Goal: Information Seeking & Learning: Learn about a topic

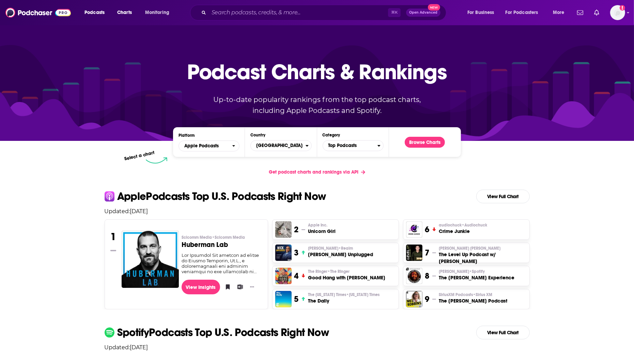
click at [326, 23] on div "Podcasts Charts Monitoring ⌘ K Open Advanced New For Business For Podcasters Mo…" at bounding box center [317, 12] width 634 height 25
click at [323, 17] on input "Search podcasts, credits, & more..." at bounding box center [298, 12] width 179 height 11
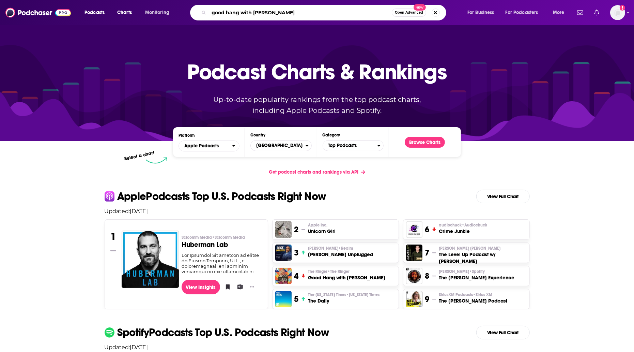
type input "good hang with [PERSON_NAME]"
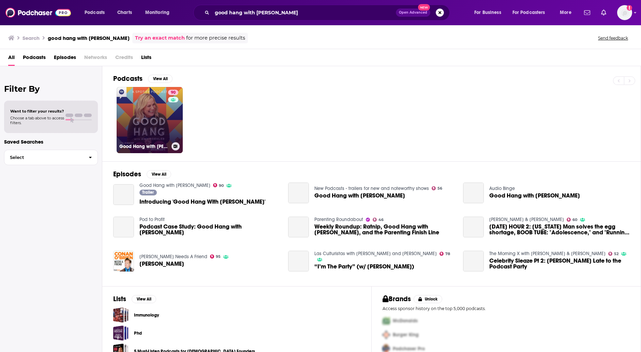
click at [155, 124] on link "90 Good Hang with [PERSON_NAME]" at bounding box center [150, 120] width 66 height 66
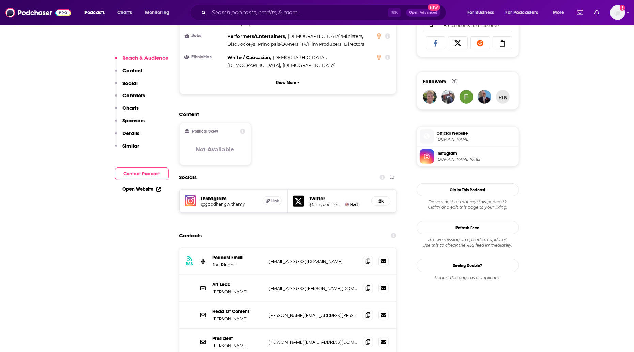
scroll to position [458, 0]
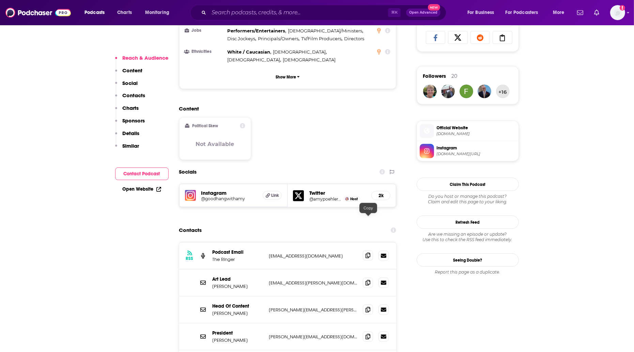
click at [368, 250] on span at bounding box center [368, 255] width 10 height 10
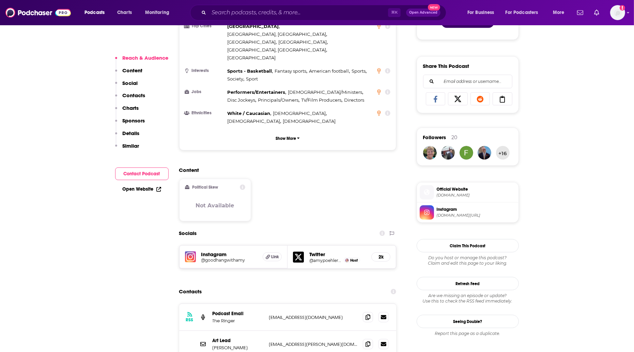
scroll to position [440, 0]
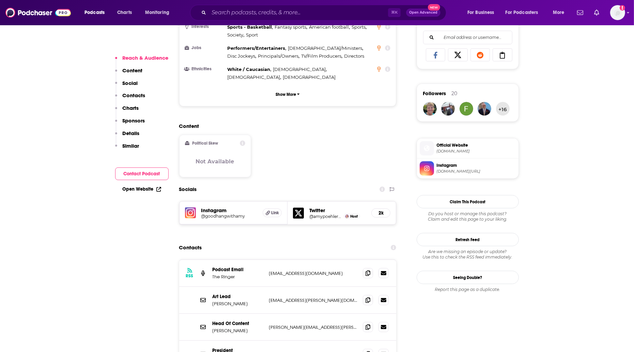
click at [215, 213] on h5 "@goodhangwithamy" at bounding box center [229, 215] width 56 height 5
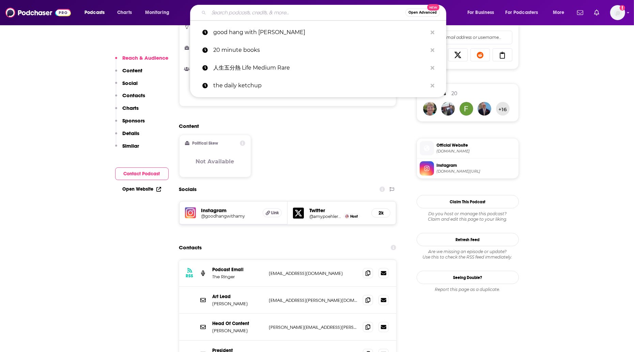
click at [226, 15] on input "Search podcasts, credits, & more..." at bounding box center [307, 12] width 197 height 11
paste input "Think Fast Talk Smart: Communication Techniques"
type input "Think Fast Talk Smart: Communication Techniques"
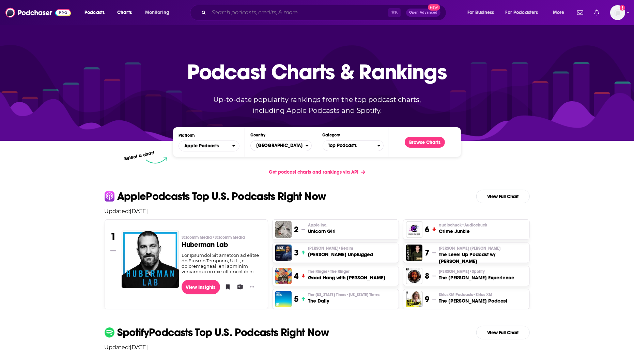
click at [252, 11] on input "Search podcasts, credits, & more..." at bounding box center [298, 12] width 179 height 11
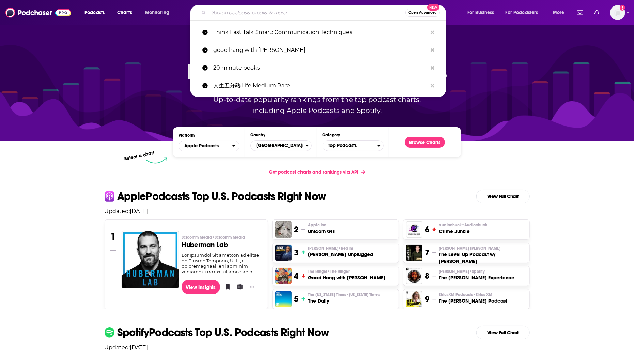
paste input "Think Fast Talk Smart: Communication Techniques"
type input "Think Fast Talk Smart: Communication Techniques"
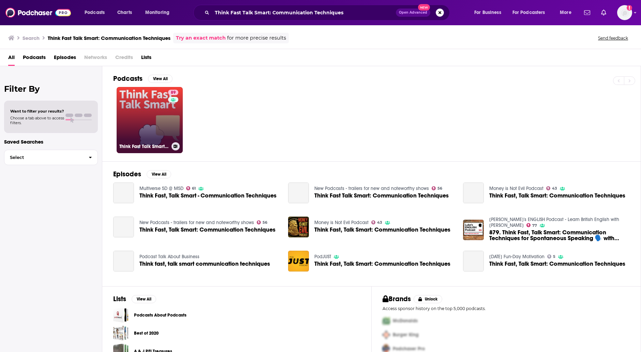
click at [161, 119] on link "89 Think Fast Talk Smart: Communication Techniques" at bounding box center [150, 120] width 66 height 66
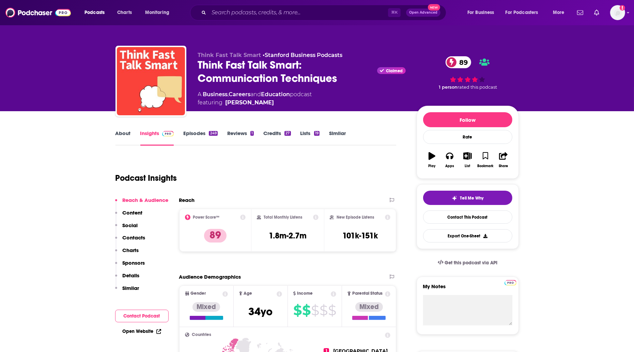
click at [273, 97] on link "Education" at bounding box center [275, 94] width 29 height 6
drag, startPoint x: 287, startPoint y: 105, endPoint x: 269, endPoint y: 103, distance: 18.9
click at [269, 103] on span "featuring Matt Abrahams" at bounding box center [255, 102] width 114 height 8
copy span "Matt Abrahams"
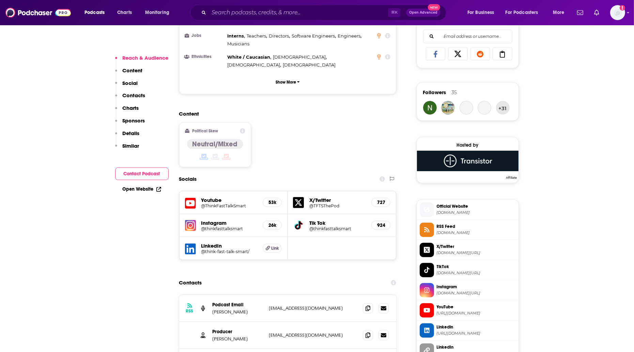
scroll to position [500, 0]
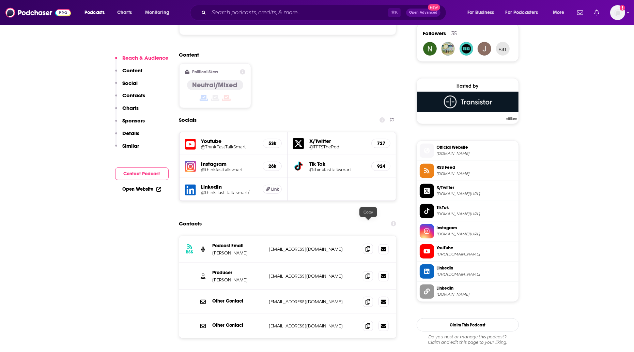
click at [366, 246] on icon at bounding box center [368, 248] width 5 height 5
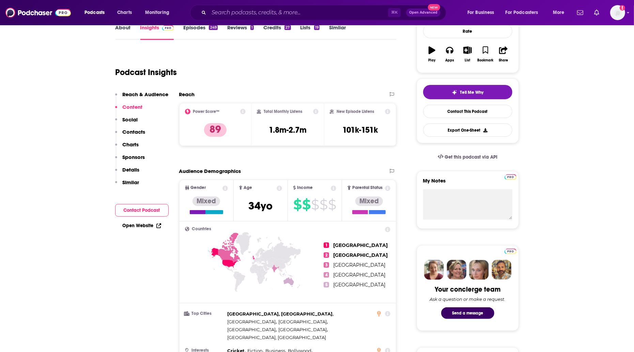
scroll to position [0, 0]
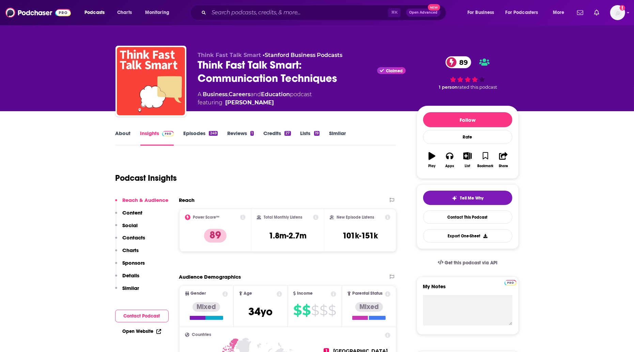
click at [121, 136] on link "About" at bounding box center [123, 138] width 15 height 16
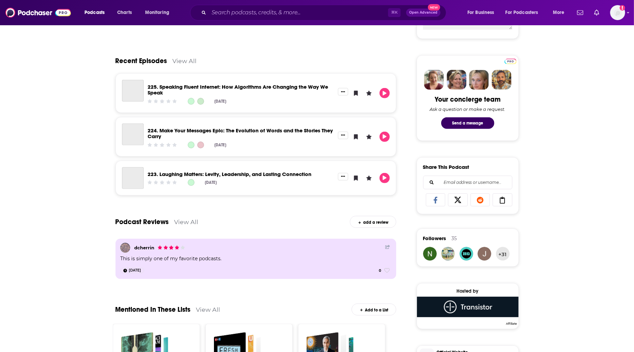
scroll to position [200, 0]
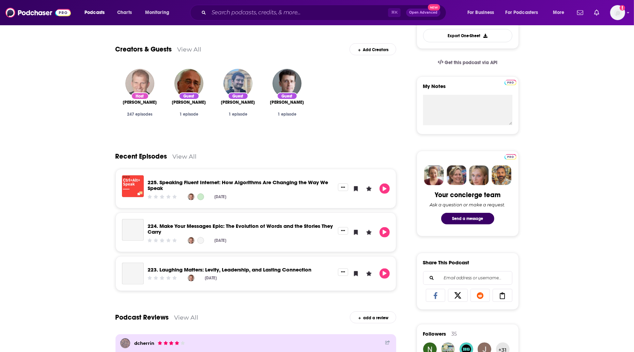
click at [146, 85] on img "Matt Abrahams" at bounding box center [139, 83] width 29 height 29
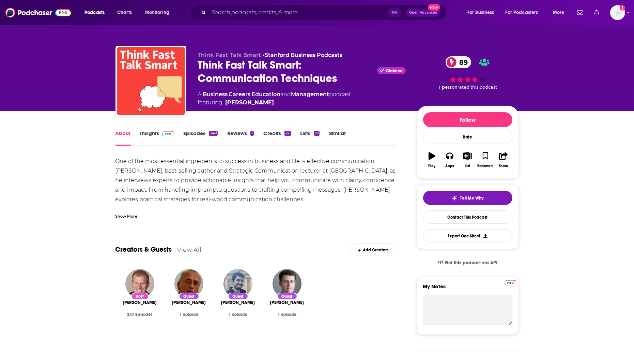
scroll to position [11, 0]
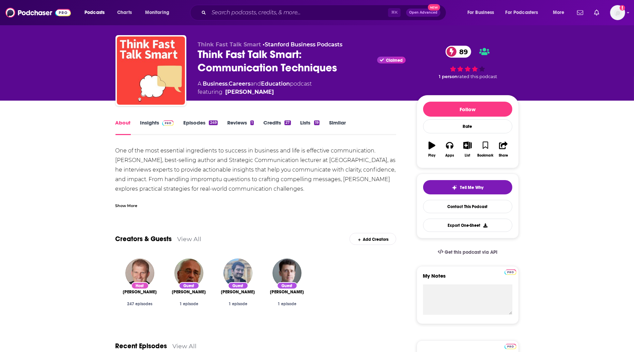
click at [160, 124] on span at bounding box center [167, 122] width 15 height 6
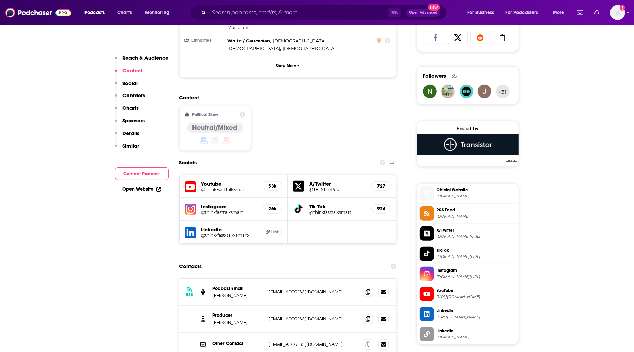
scroll to position [534, 0]
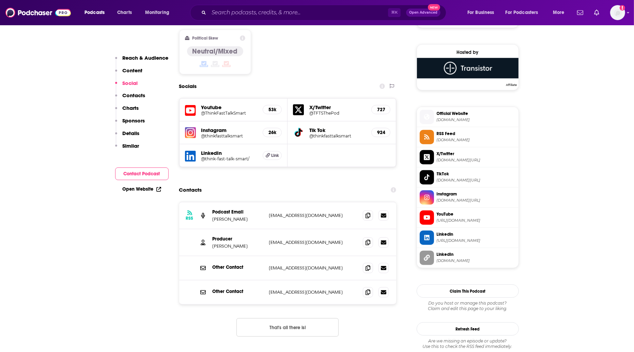
click at [192, 151] on icon at bounding box center [190, 156] width 11 height 11
click at [271, 128] on div "26k" at bounding box center [272, 132] width 19 height 9
click at [264, 121] on div "Instagram @thinkfasttalksmart 26k" at bounding box center [234, 132] width 108 height 23
click at [272, 130] on h5 "26k" at bounding box center [272, 133] width 7 height 6
click at [270, 130] on h5 "26k" at bounding box center [272, 133] width 7 height 6
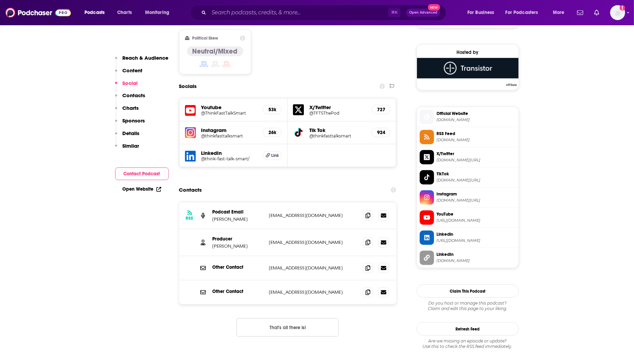
click at [208, 127] on h5 "Instagram" at bounding box center [229, 130] width 56 height 6
click at [192, 127] on img at bounding box center [190, 132] width 11 height 11
click at [245, 12] on input "Search podcasts, credits, & more..." at bounding box center [298, 12] width 179 height 11
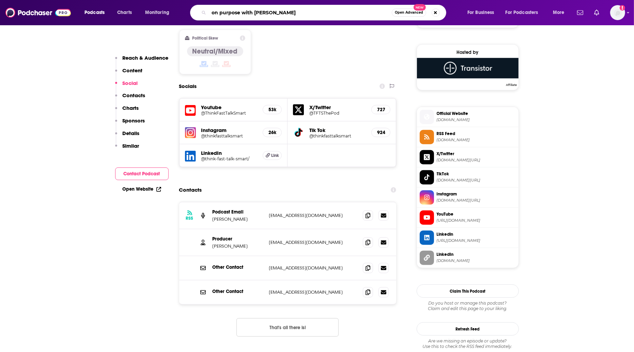
type input "on purpose with jay"
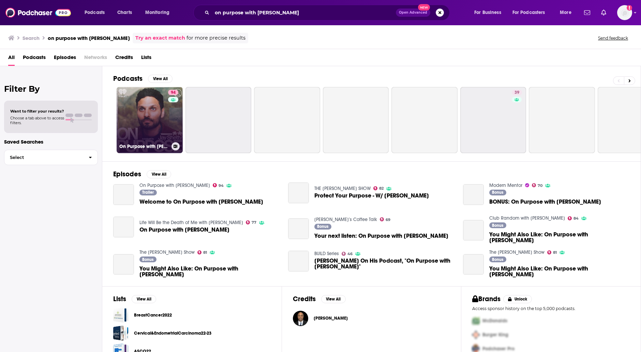
click at [149, 122] on link "94 On Purpose with Jay Shetty" at bounding box center [150, 120] width 66 height 66
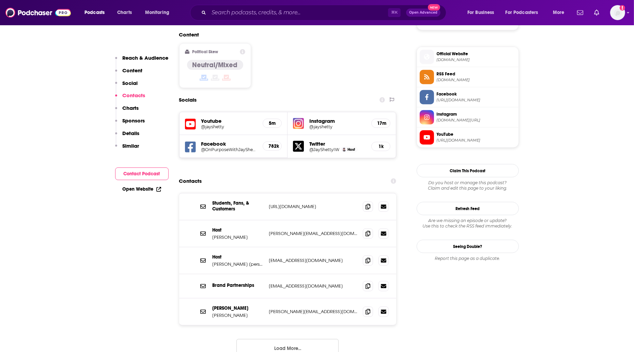
scroll to position [575, 0]
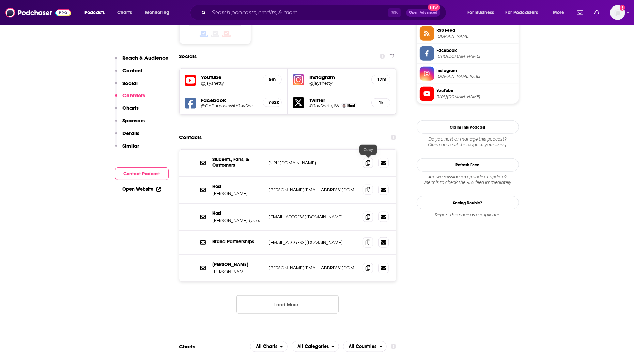
click at [369, 184] on span at bounding box center [368, 189] width 10 height 10
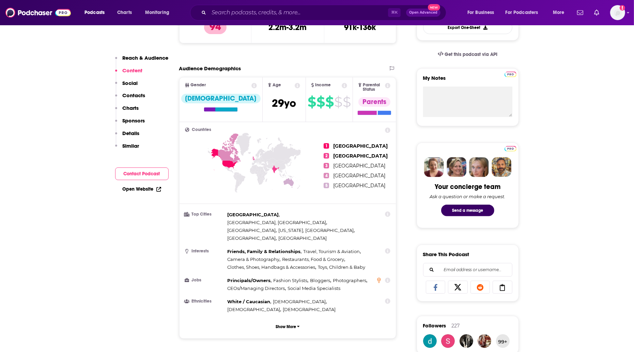
scroll to position [0, 0]
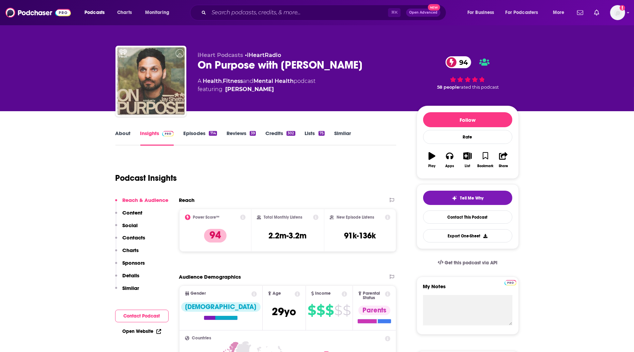
click at [127, 136] on link "About" at bounding box center [123, 138] width 15 height 16
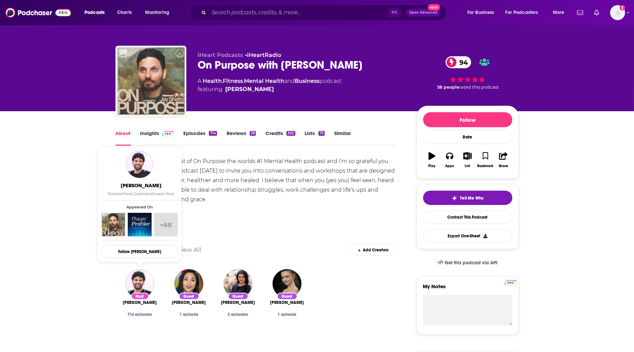
click at [266, 193] on div "I’m Jay Shetty host of On Purpose the worlds #1 Mental Health podcast and I’m s…" at bounding box center [256, 208] width 281 height 105
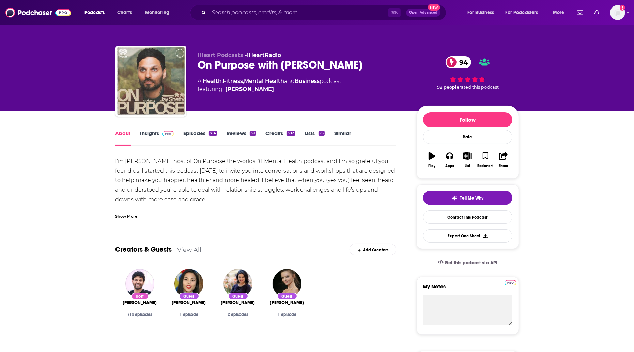
click at [149, 138] on link "Insights" at bounding box center [157, 138] width 34 height 16
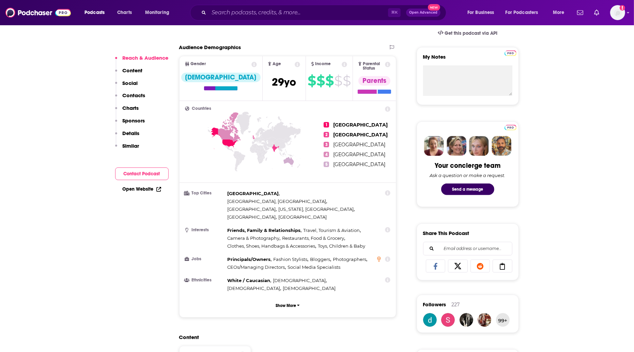
scroll to position [437, 0]
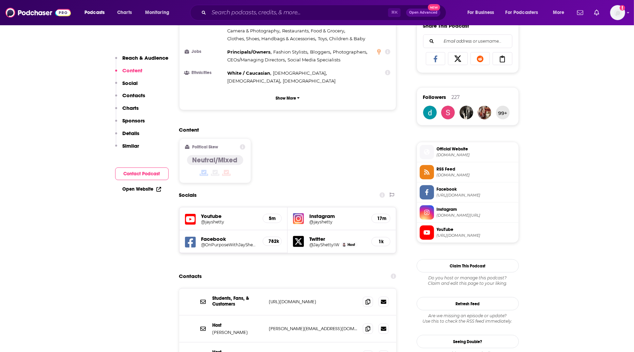
click at [303, 213] on img at bounding box center [298, 218] width 11 height 11
click at [219, 236] on h5 "Facebook" at bounding box center [229, 239] width 56 height 6
click at [215, 242] on h5 "@OnPurposeWithJayShetty" at bounding box center [229, 244] width 56 height 5
click at [231, 15] on input "Search podcasts, credits, & more..." at bounding box center [298, 12] width 179 height 11
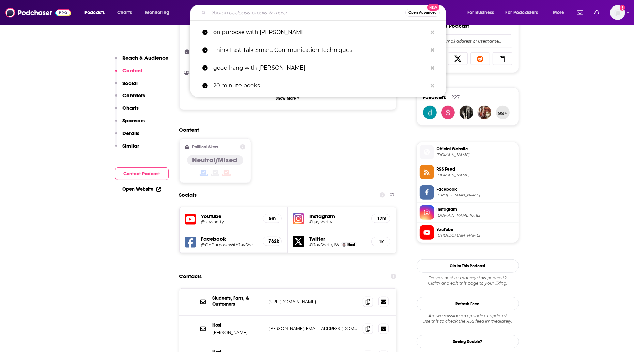
paste input "Bloomberg Daybreak: Asia Edition"
type input "Bloomberg Daybreak: Asia Edition"
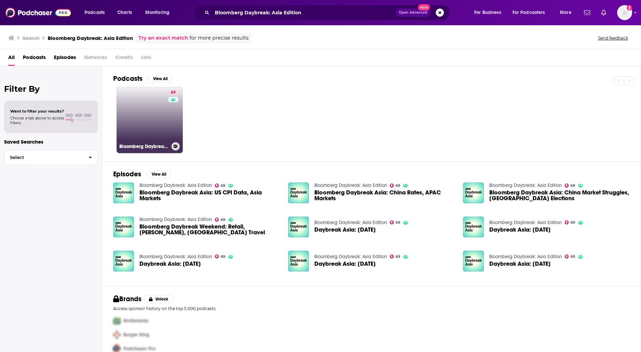
click at [150, 118] on link "69 Bloomberg Daybreak: Asia Edition" at bounding box center [150, 120] width 66 height 66
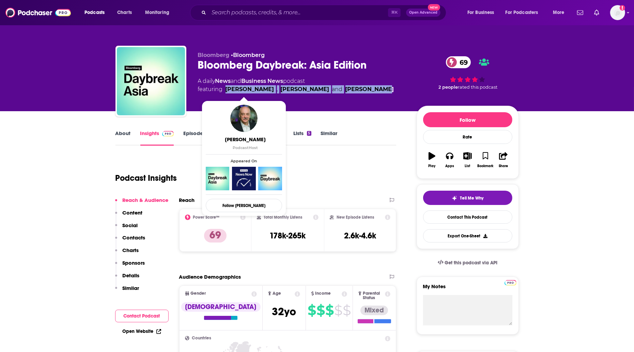
drag, startPoint x: 369, startPoint y: 89, endPoint x: 227, endPoint y: 90, distance: 142.1
click at [227, 90] on div "A daily News and Business News podcast featuring Doug Krizner , Bryan Curtis an…" at bounding box center [302, 85] width 208 height 16
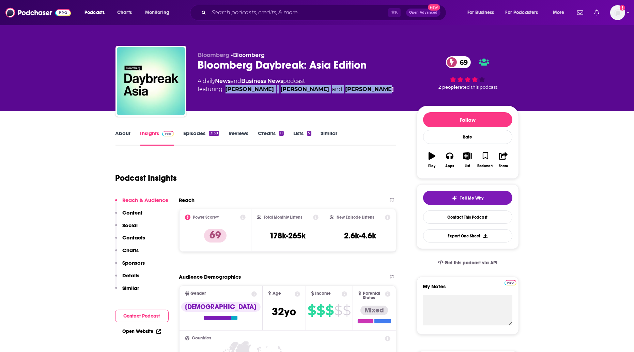
copy span "Doug Krizner , Bryan Curtis and David Ingles"
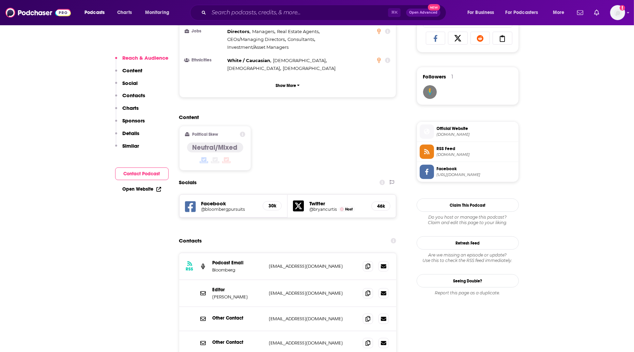
scroll to position [500, 0]
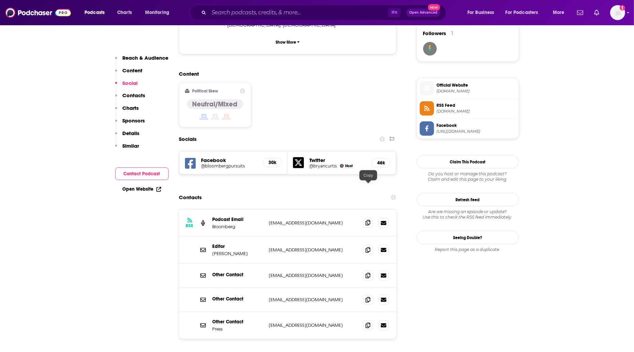
click at [369, 220] on icon at bounding box center [368, 222] width 5 height 5
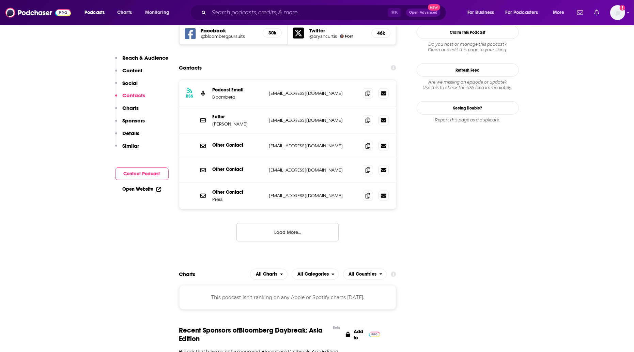
scroll to position [458, 0]
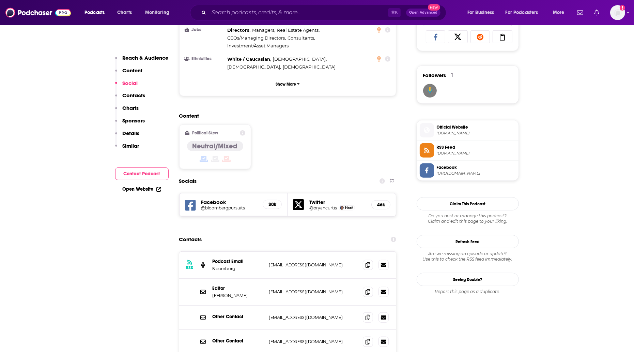
click at [275, 138] on div "Content Political Skew Neutral/Mixed" at bounding box center [287, 143] width 217 height 62
